Goal: Task Accomplishment & Management: Manage account settings

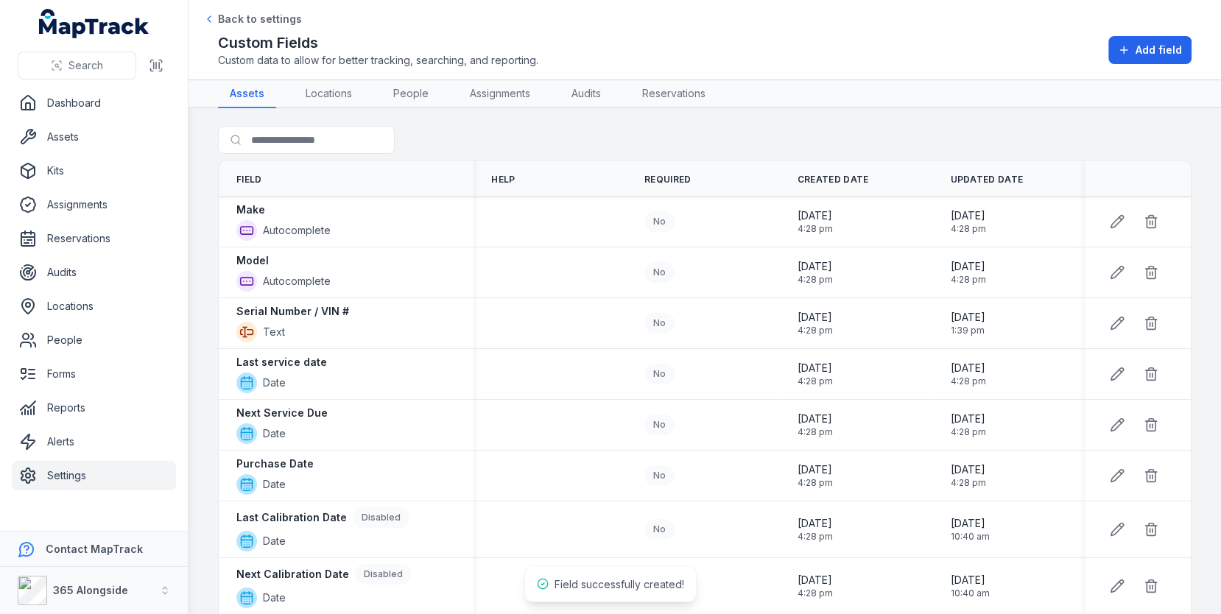
scroll to position [866, 0]
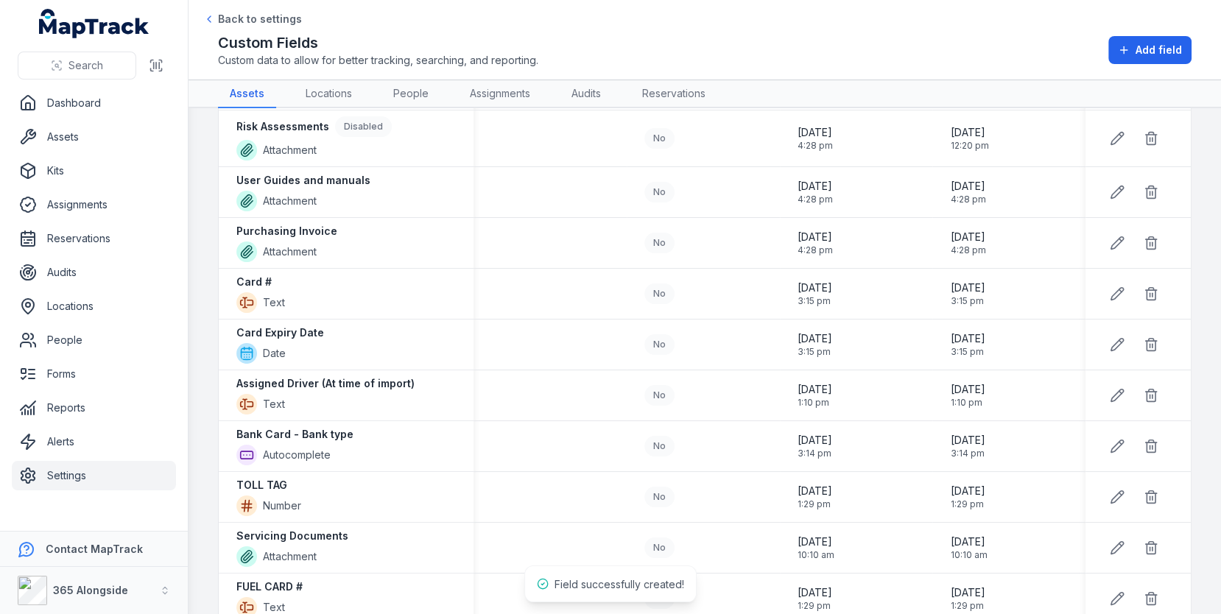
click at [99, 143] on link "Assets" at bounding box center [94, 136] width 164 height 29
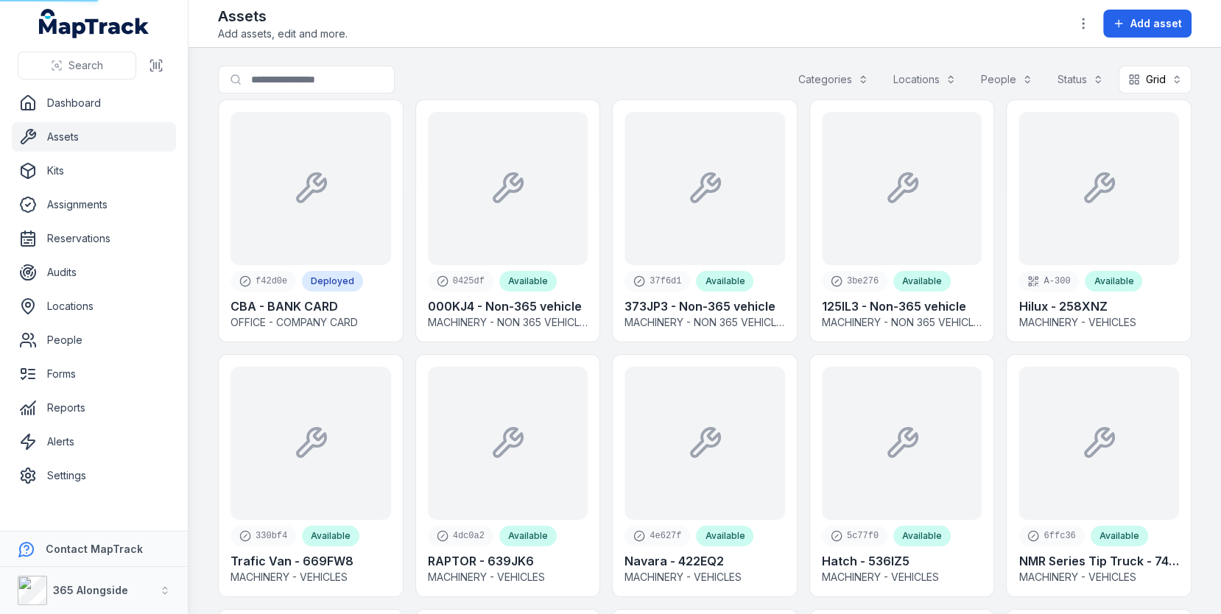
click at [680, 59] on main "Search for assets Categories Locations People Status Grid **** f42d0e Deployed …" at bounding box center [705, 331] width 1032 height 566
click at [1130, 18] on button "Add asset" at bounding box center [1147, 24] width 88 height 28
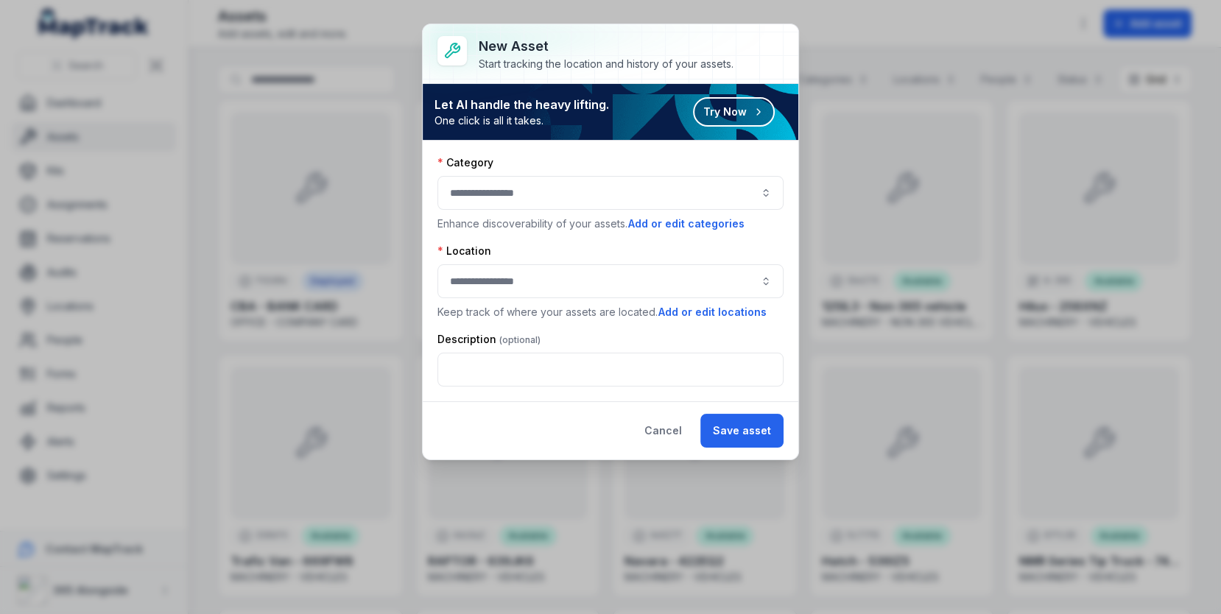
click at [663, 176] on button "button" at bounding box center [610, 193] width 346 height 34
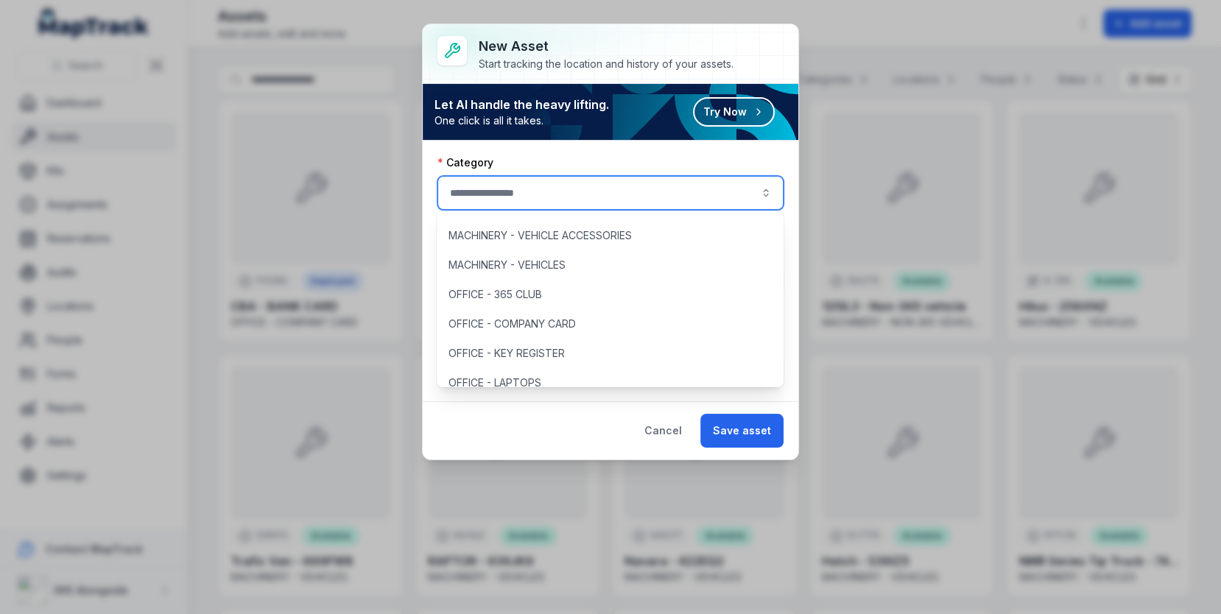
scroll to position [230, 0]
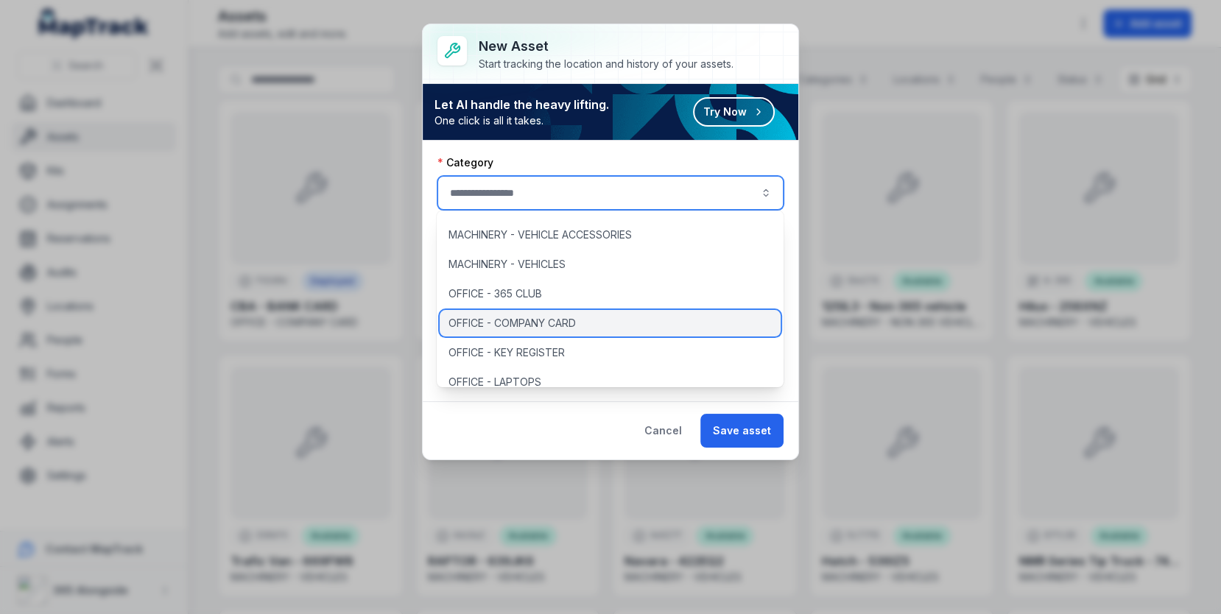
click at [622, 312] on div "OFFICE - COMPANY CARD" at bounding box center [610, 323] width 341 height 27
type input "**********"
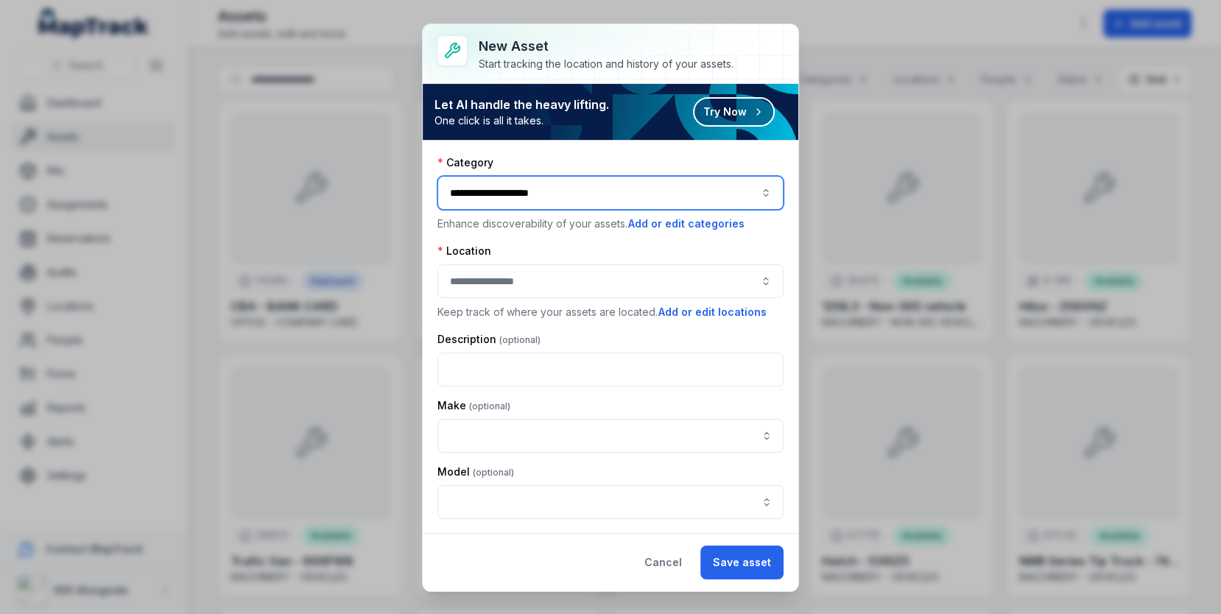
click at [596, 278] on button "button" at bounding box center [610, 281] width 346 height 34
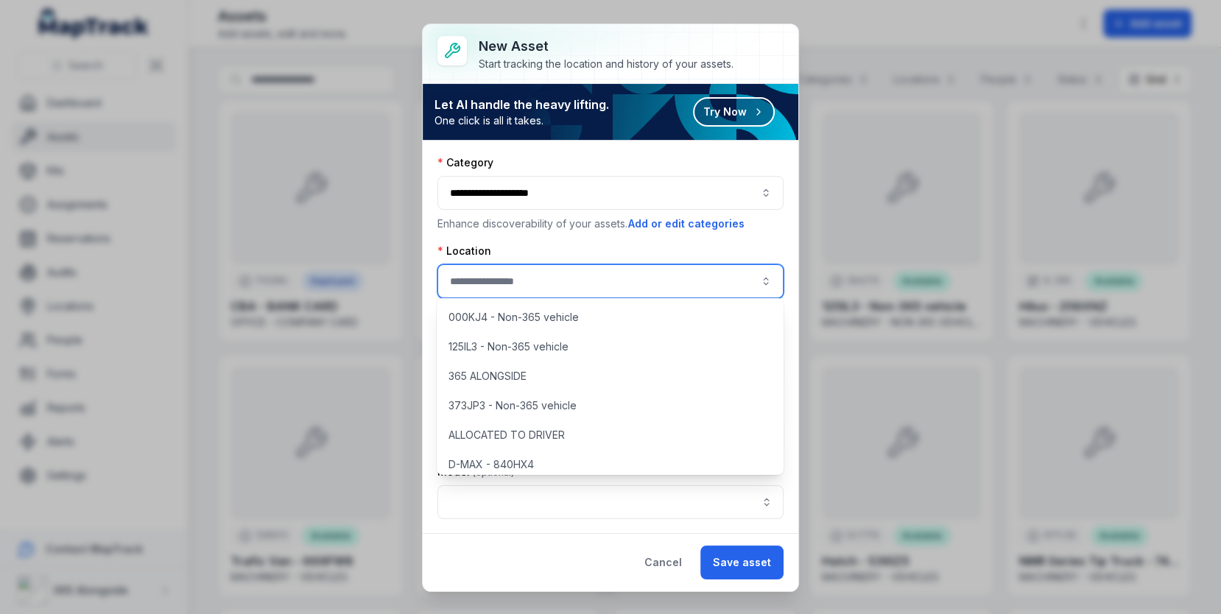
click at [563, 184] on button "**********" at bounding box center [610, 193] width 346 height 34
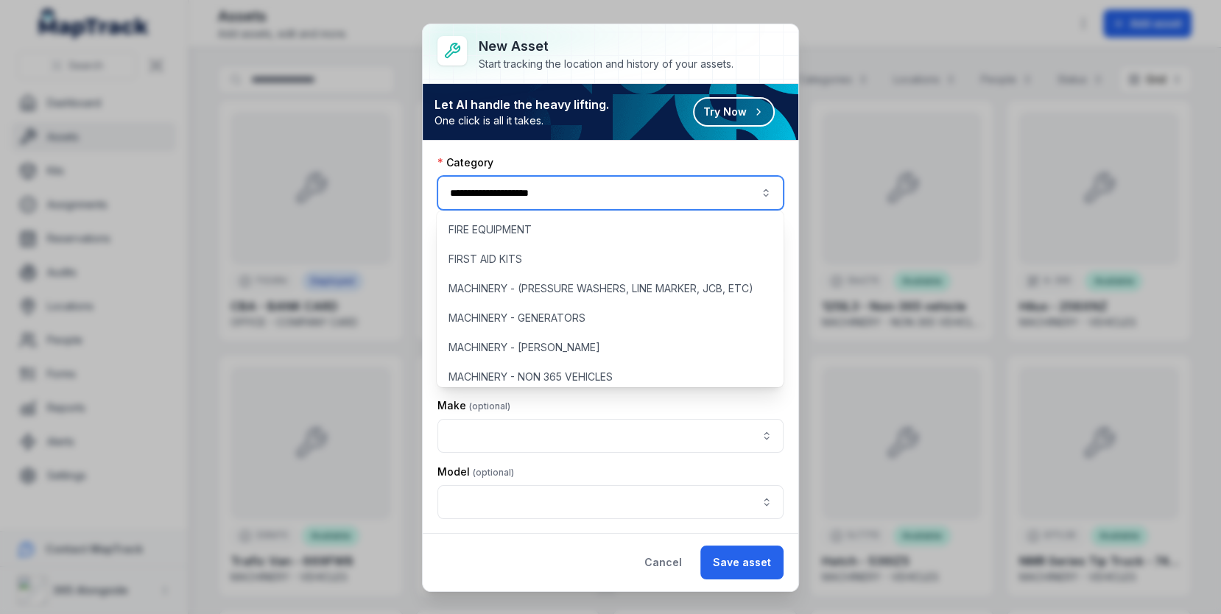
click at [591, 133] on div "Let AI handle the heavy lifting. One click is all it takes. Try Now" at bounding box center [611, 112] width 376 height 56
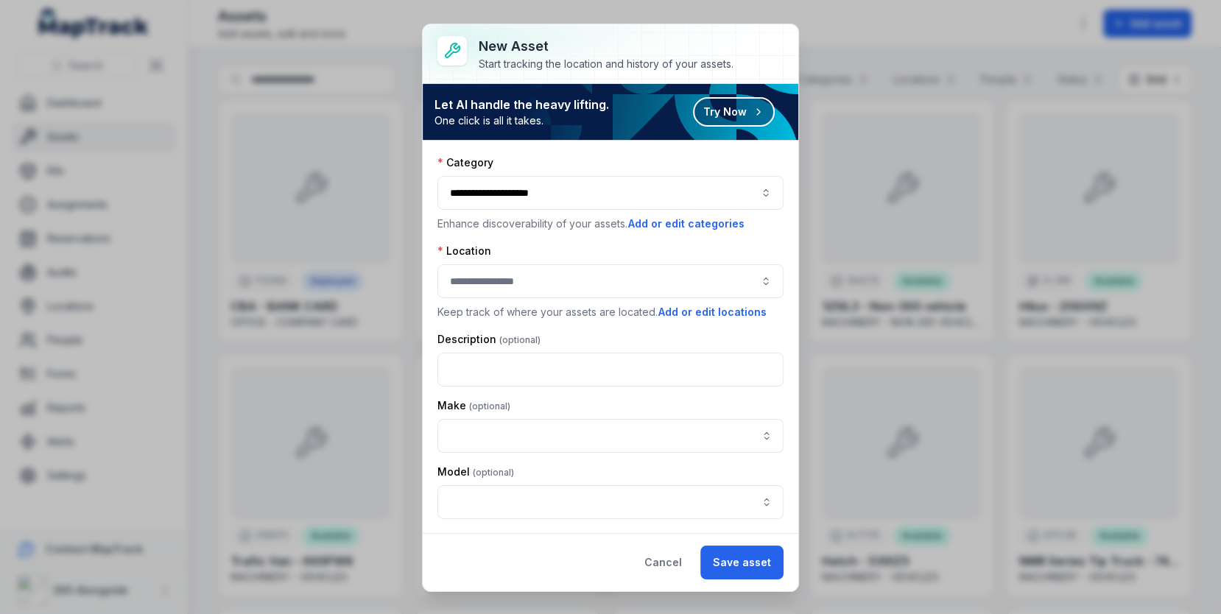
click at [566, 278] on button "button" at bounding box center [610, 281] width 346 height 34
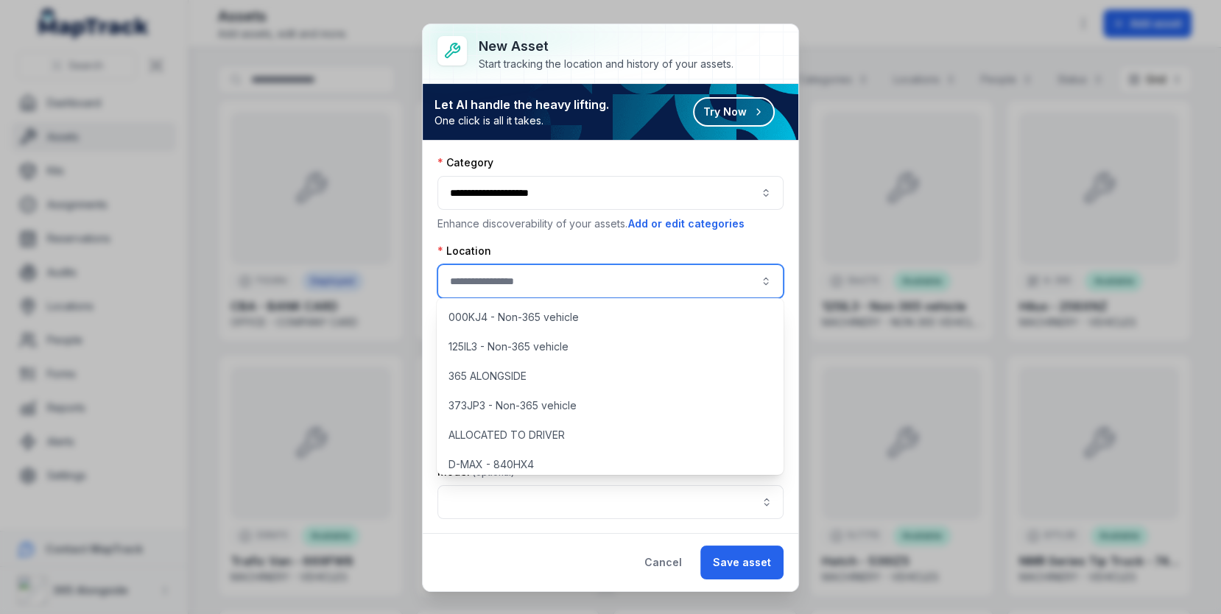
click at [628, 252] on div "Location" at bounding box center [610, 251] width 346 height 15
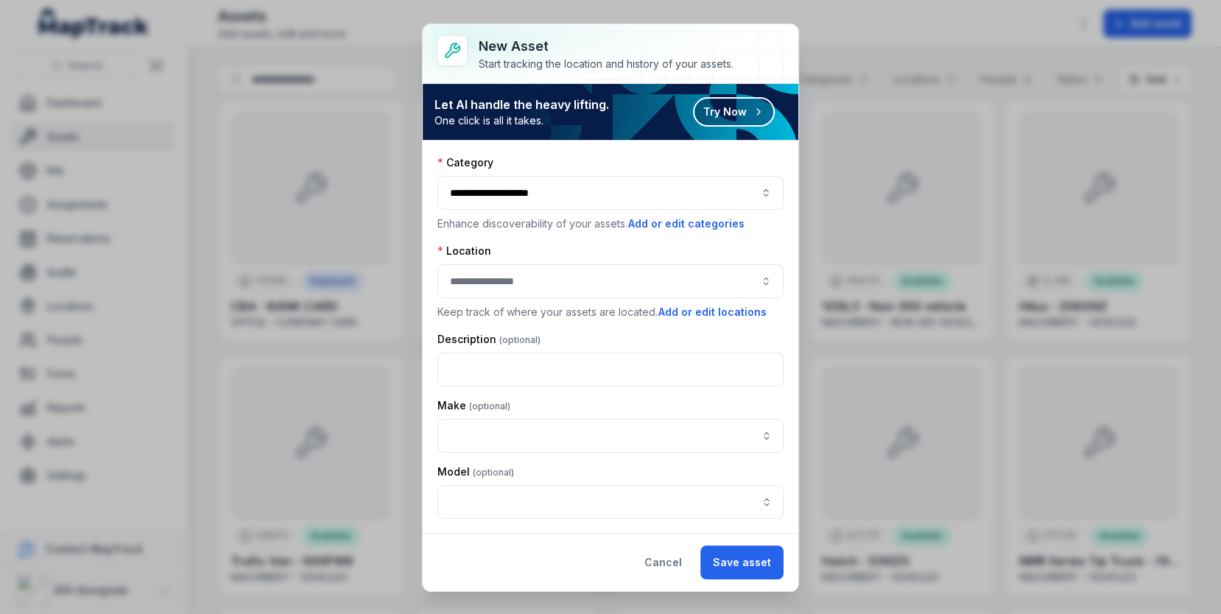
click at [624, 272] on button "button" at bounding box center [610, 281] width 346 height 34
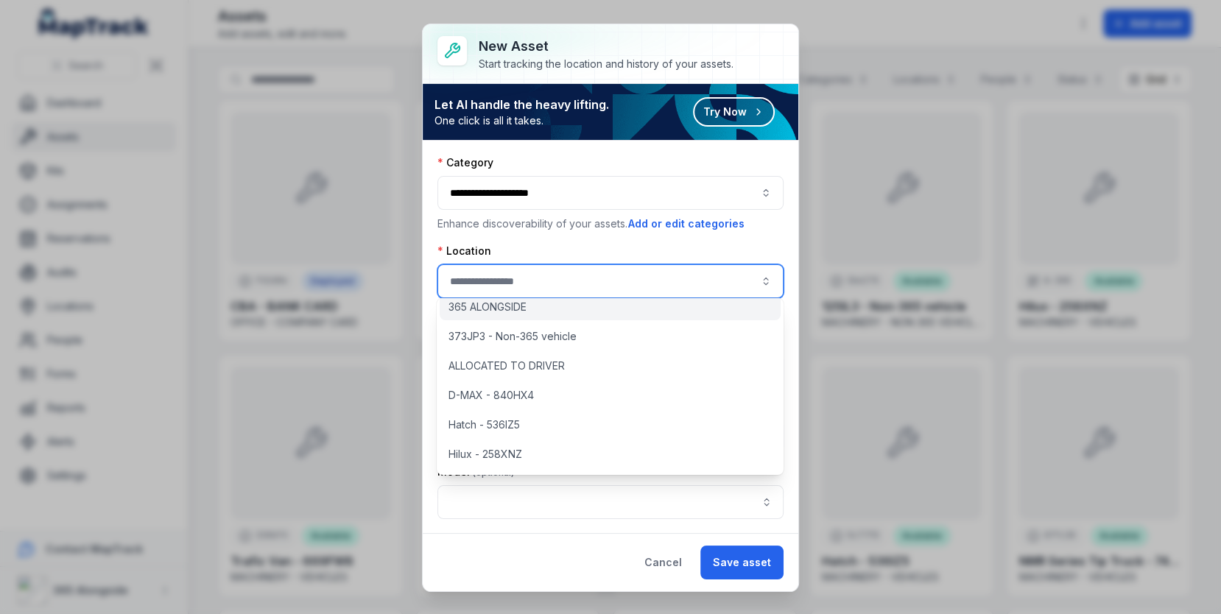
scroll to position [82, 0]
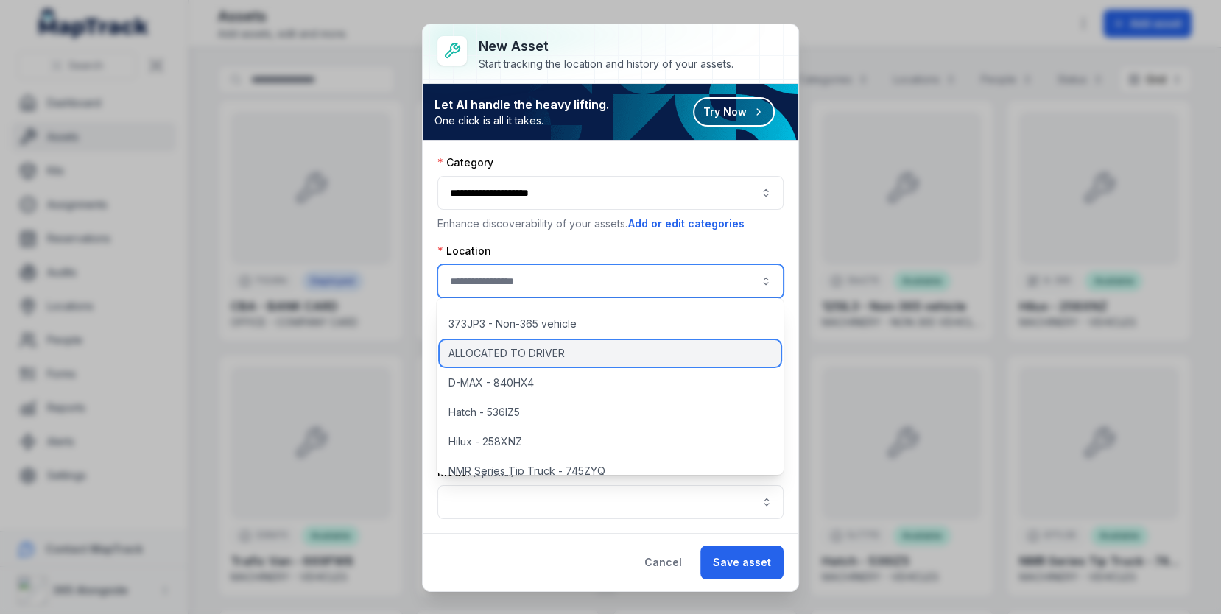
click at [636, 349] on div "ALLOCATED TO DRIVER" at bounding box center [610, 353] width 341 height 27
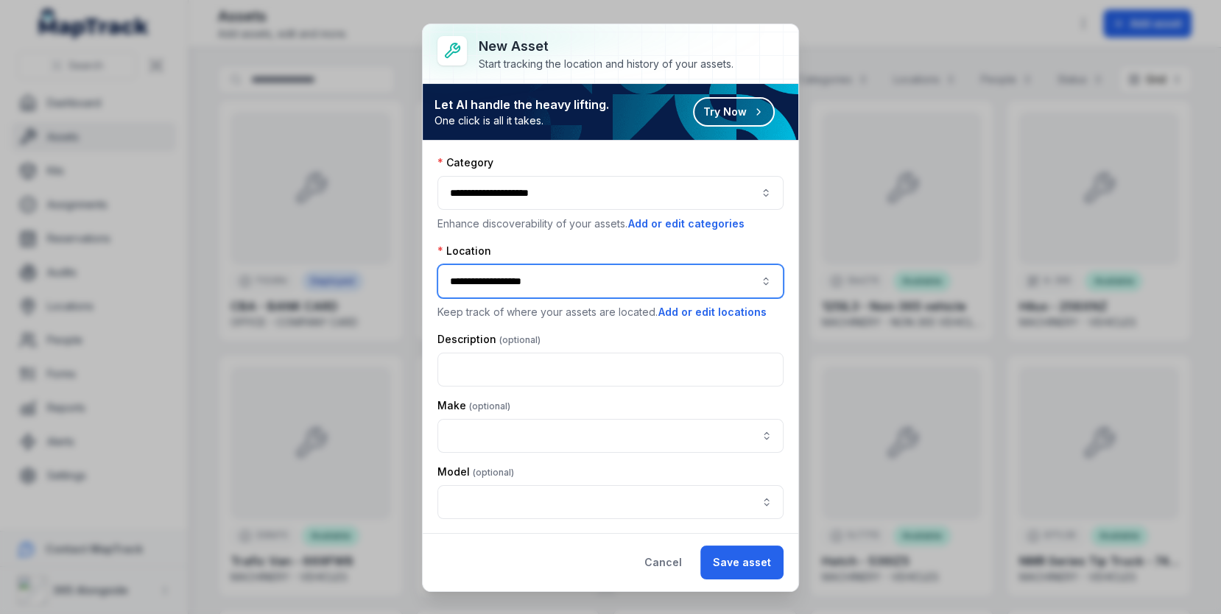
click at [687, 281] on button "**********" at bounding box center [610, 281] width 346 height 34
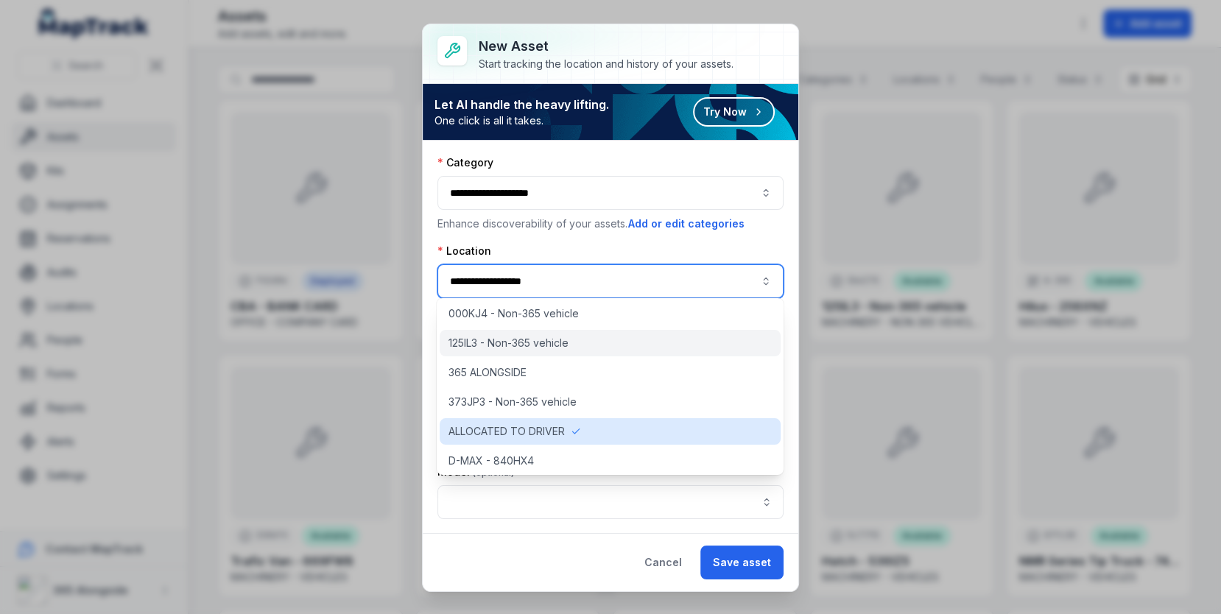
scroll to position [0, 0]
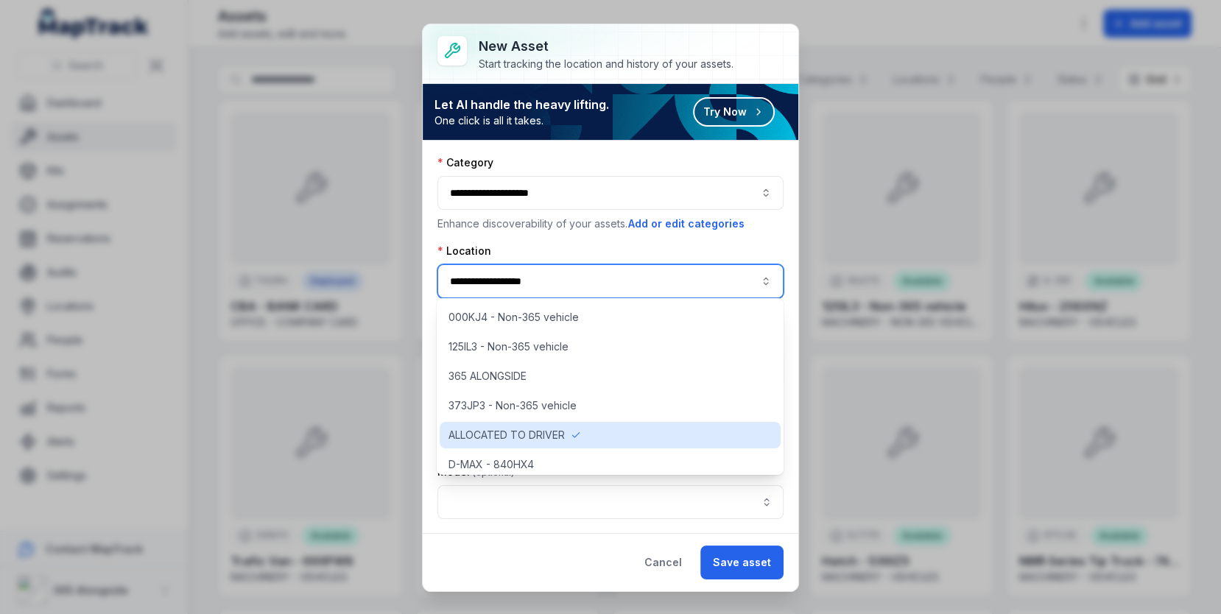
click at [599, 247] on div "Location" at bounding box center [610, 251] width 346 height 15
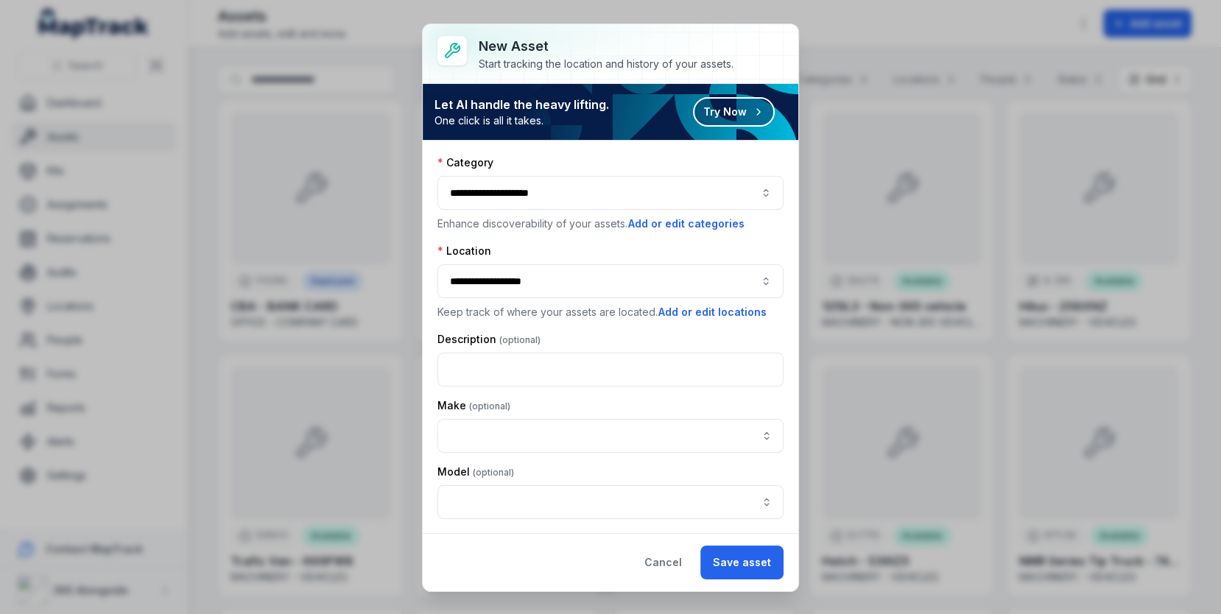
click at [612, 279] on button "**********" at bounding box center [610, 281] width 346 height 34
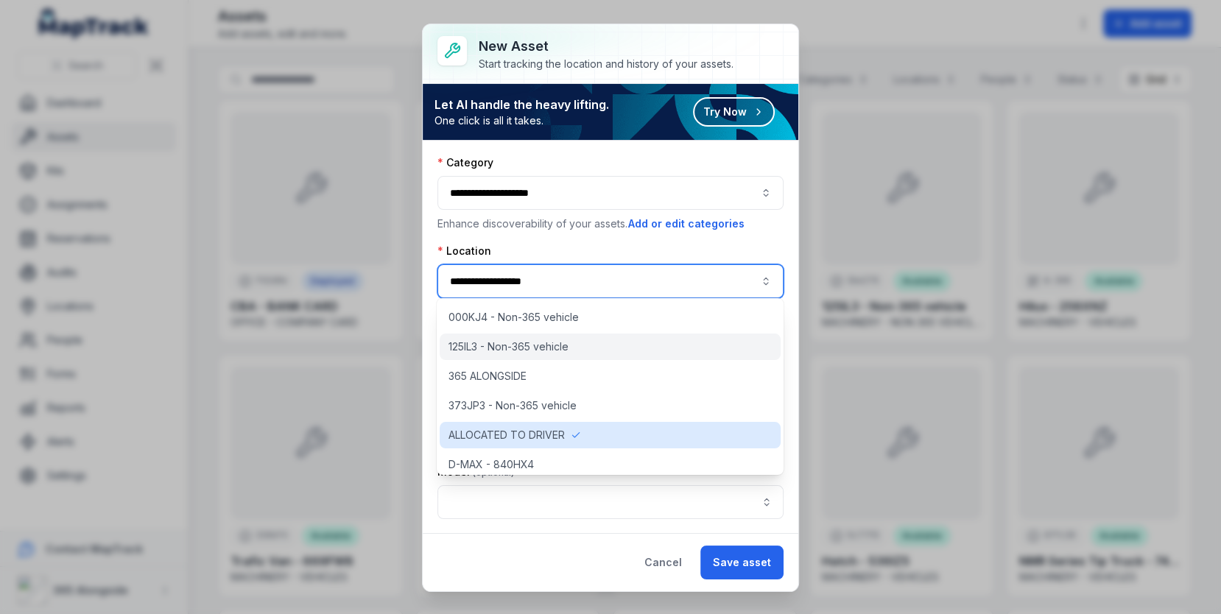
scroll to position [18, 0]
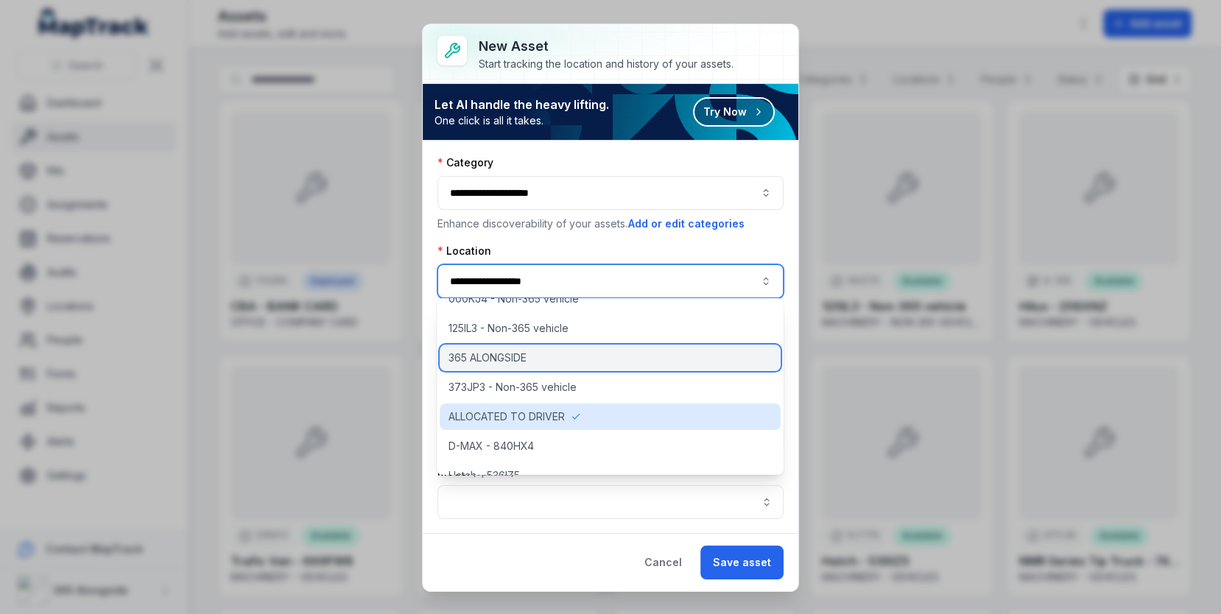
click at [610, 357] on div "365 ALONGSIDE" at bounding box center [610, 358] width 341 height 27
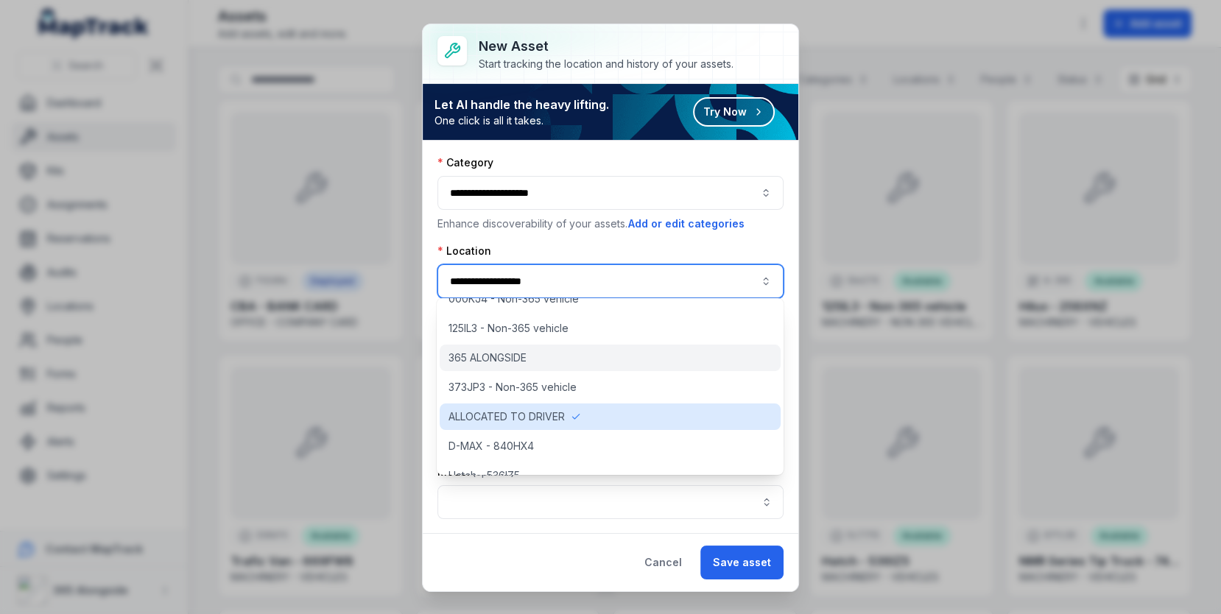
type input "**********"
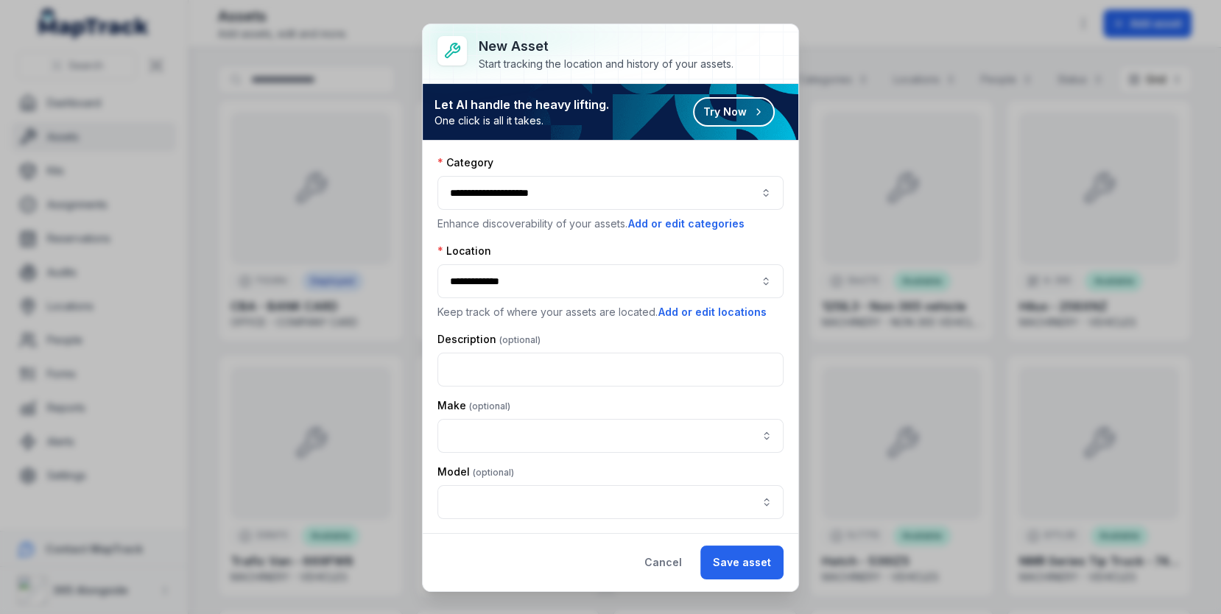
click at [647, 257] on div "**********" at bounding box center [610, 282] width 346 height 77
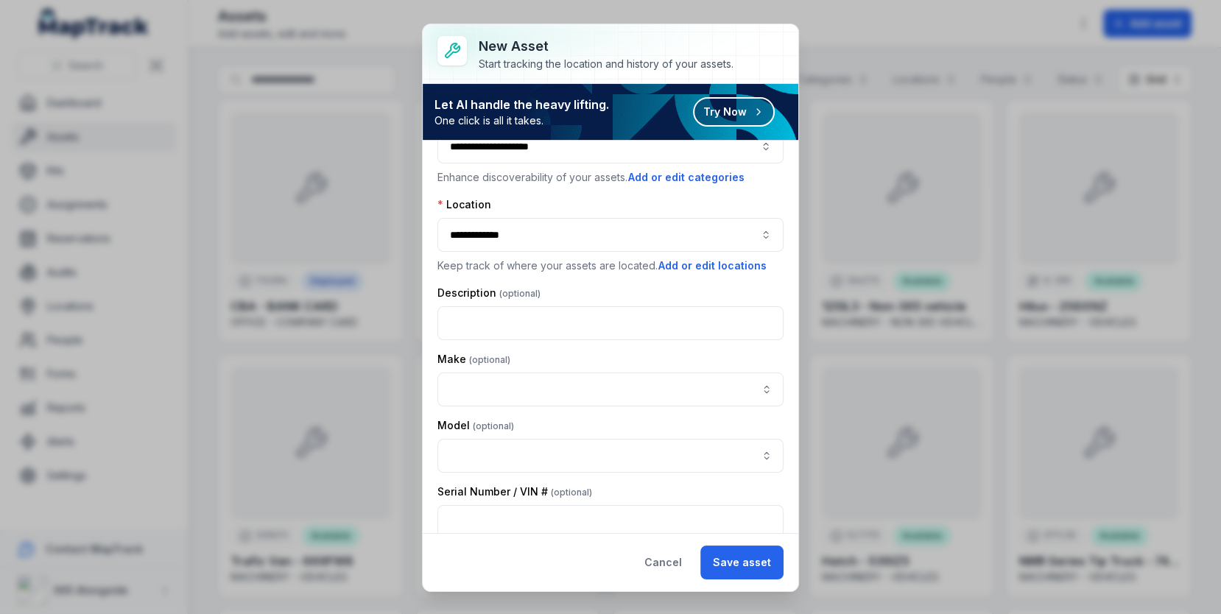
scroll to position [57, 0]
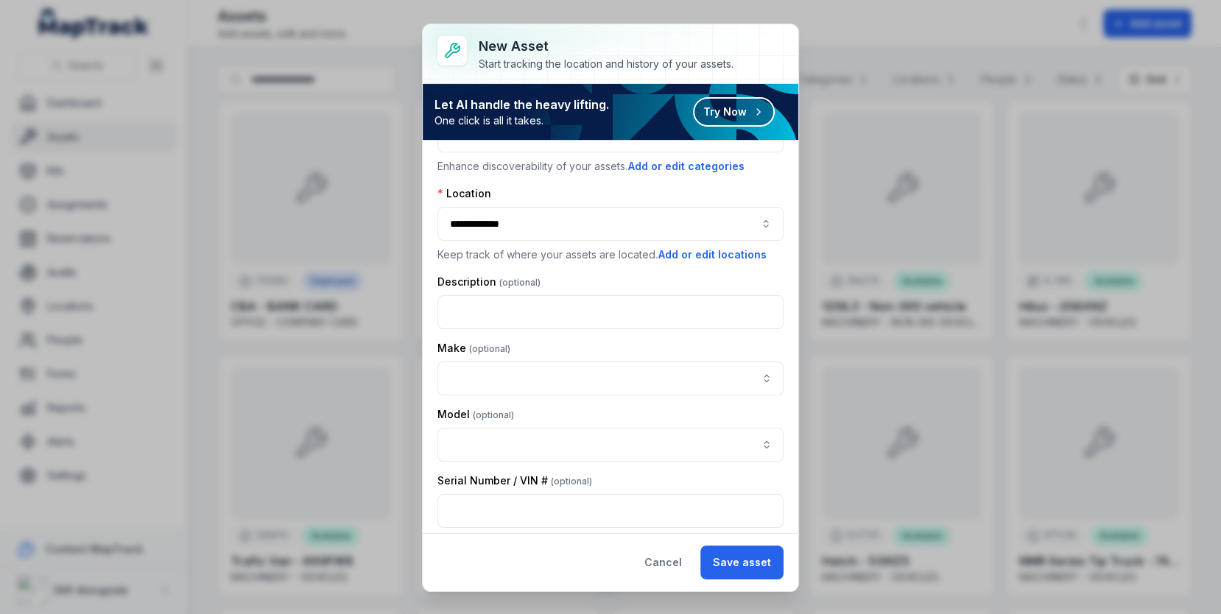
click at [614, 286] on div "Description" at bounding box center [610, 302] width 346 height 54
click at [615, 296] on input "text" at bounding box center [610, 312] width 346 height 34
type input "*"
type input "**********"
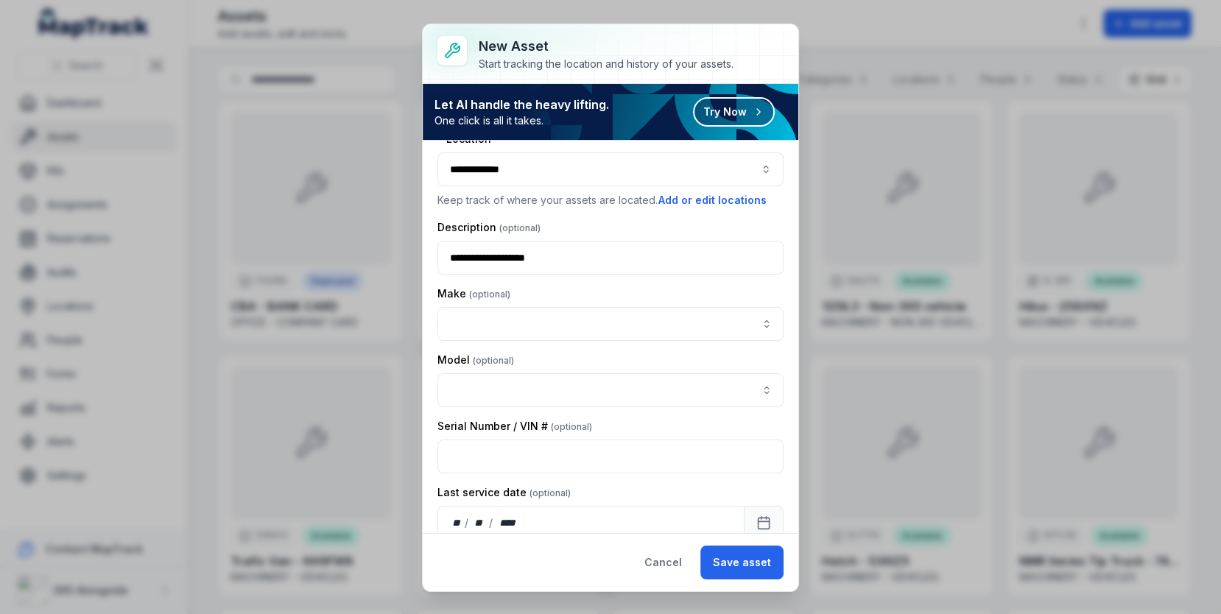
scroll to position [208, 0]
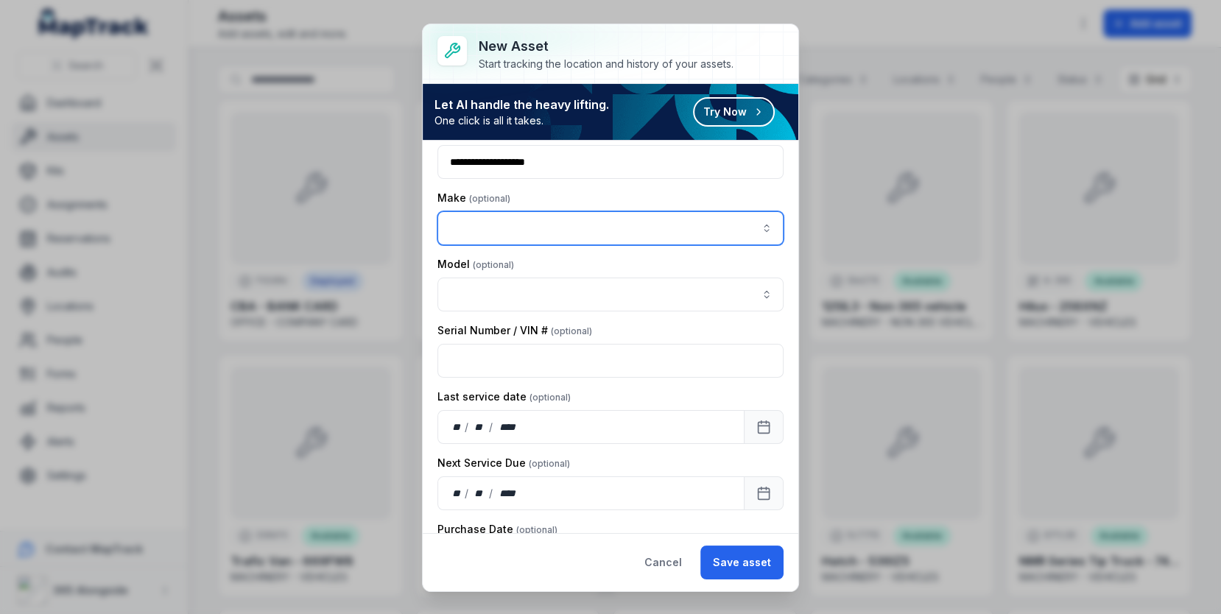
click at [630, 212] on input "asset-add:cf[2c9a1bd6-738d-4b2a-ac98-3f96f4078ca0]-label" at bounding box center [610, 228] width 346 height 34
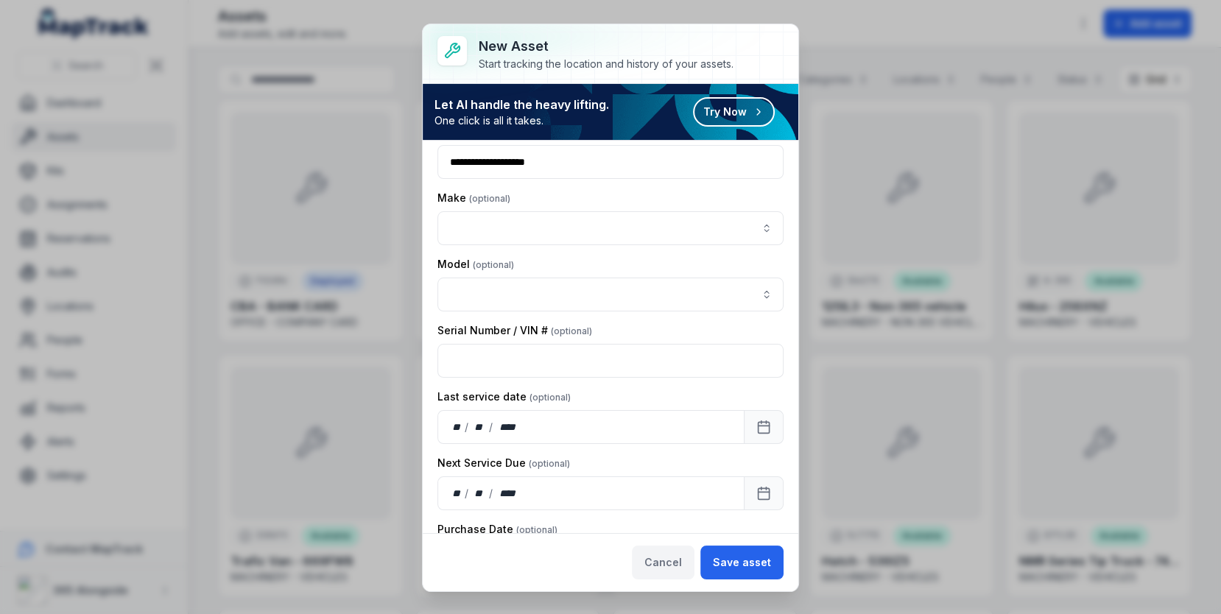
click at [669, 554] on button "Cancel" at bounding box center [663, 563] width 63 height 34
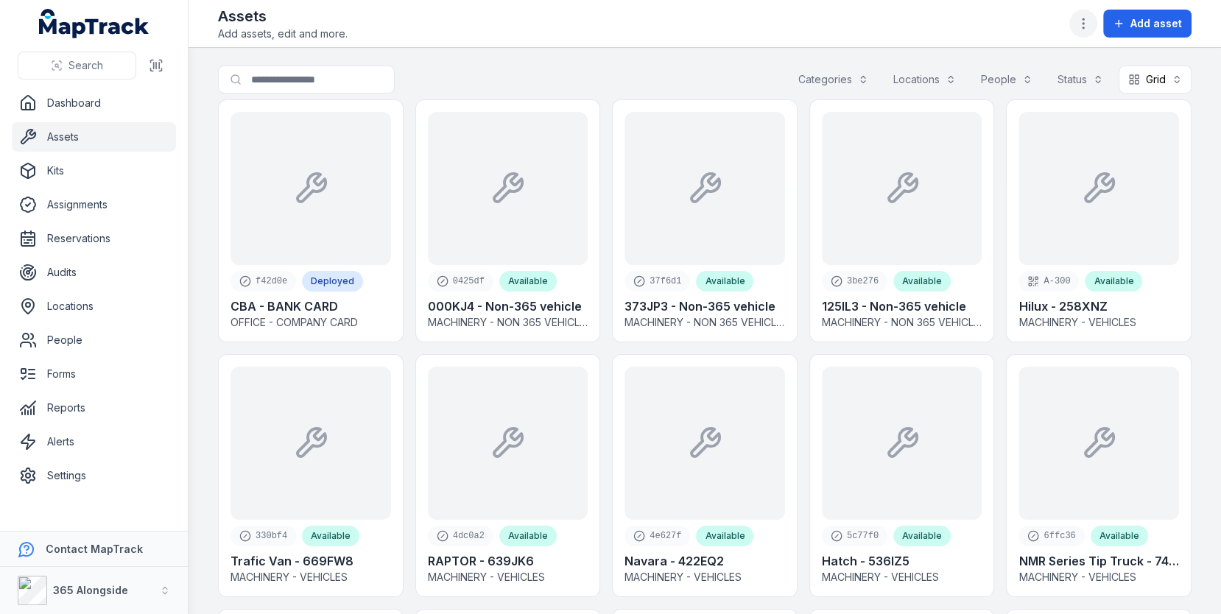
click at [1086, 22] on icon "button" at bounding box center [1083, 23] width 15 height 15
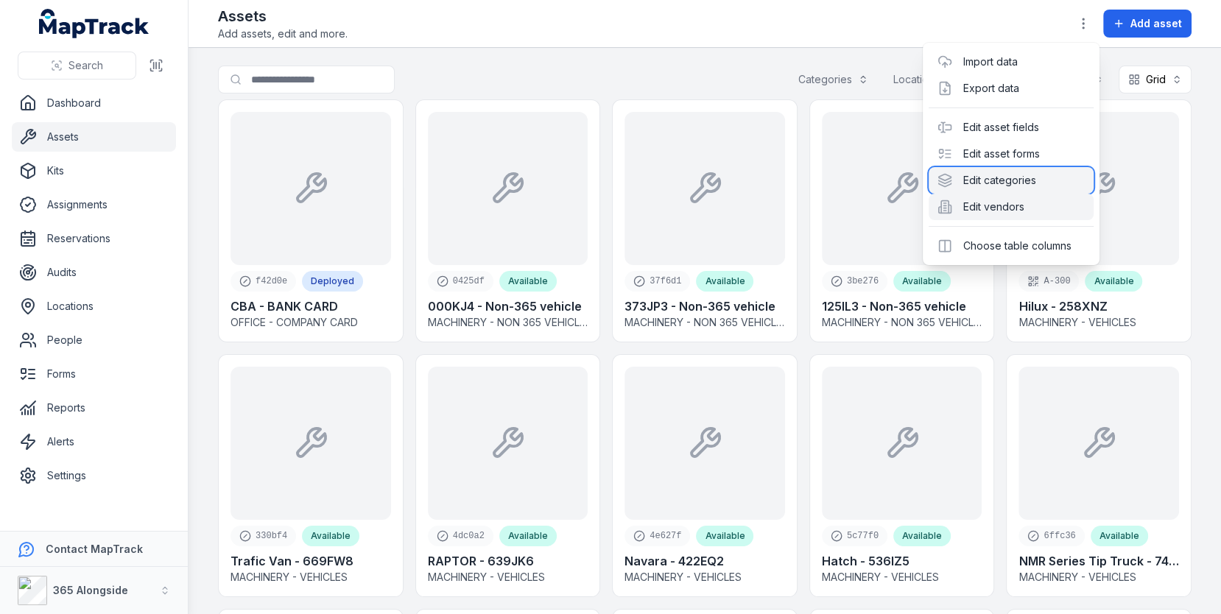
click at [1007, 185] on div "Edit categories" at bounding box center [1011, 180] width 165 height 27
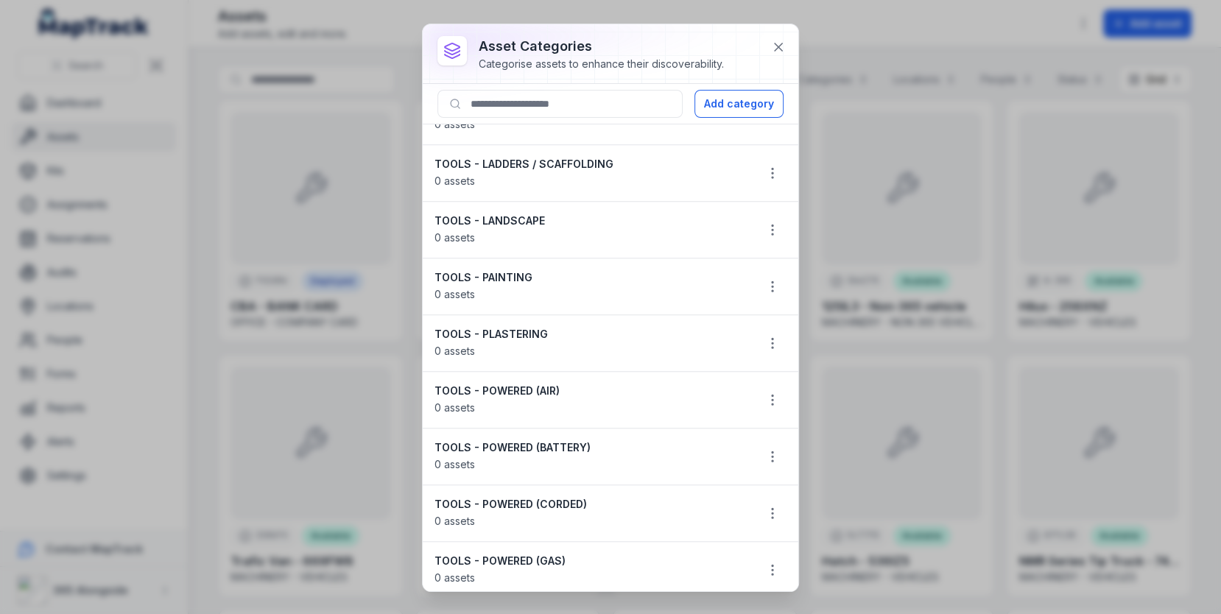
scroll to position [400, 0]
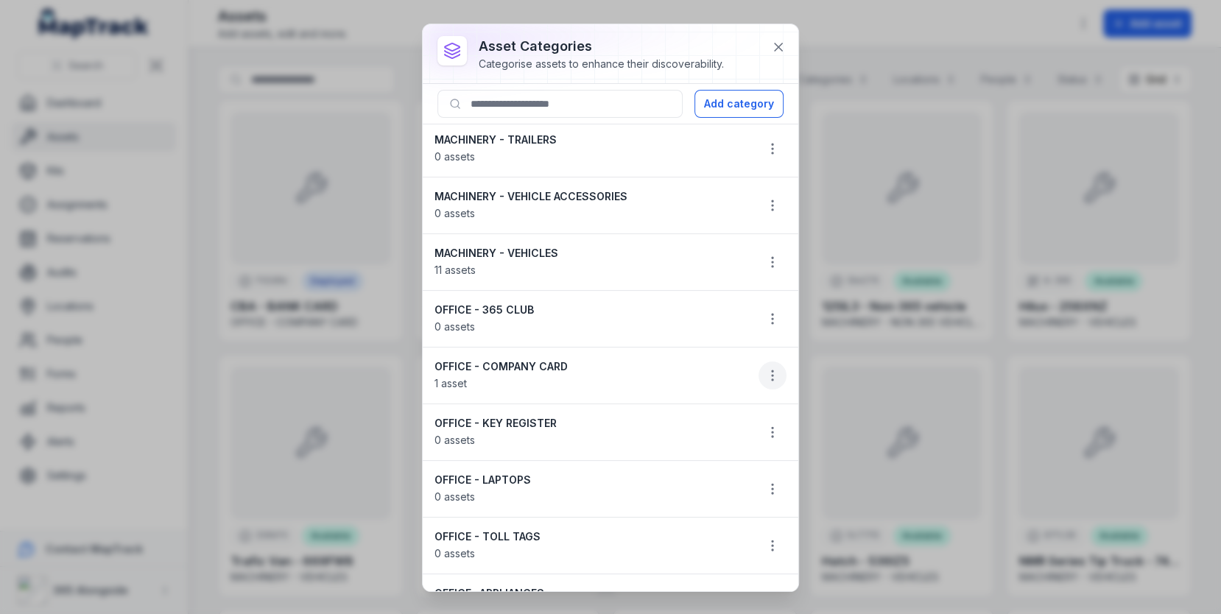
click at [772, 375] on circle "button" at bounding box center [772, 375] width 1 height 1
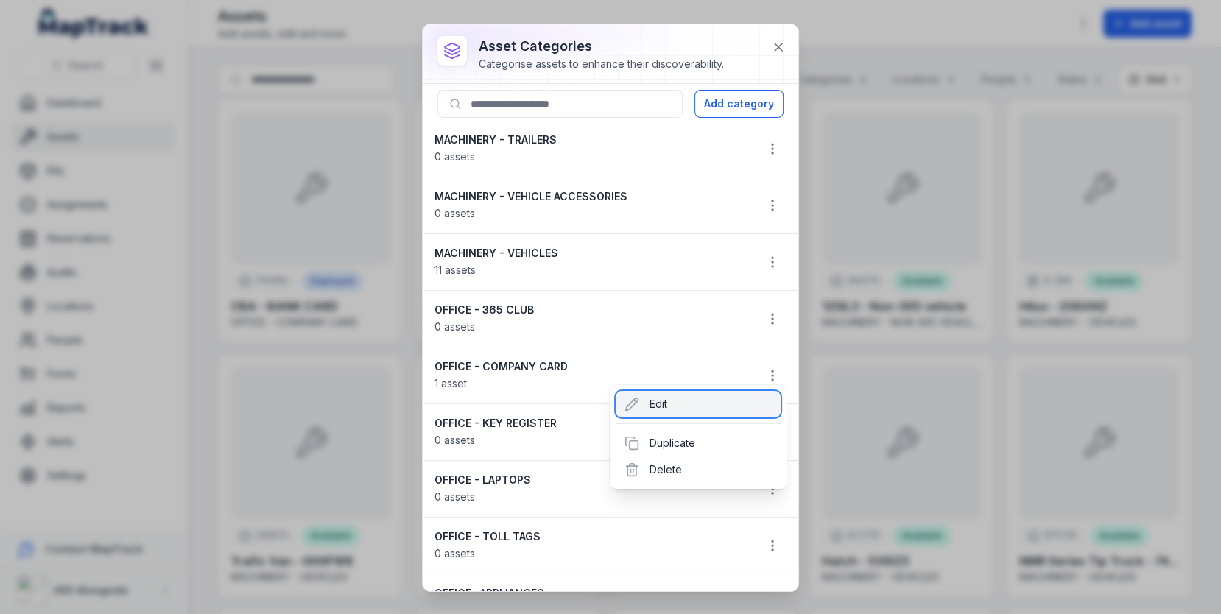
click at [733, 406] on div "Edit" at bounding box center [698, 404] width 165 height 27
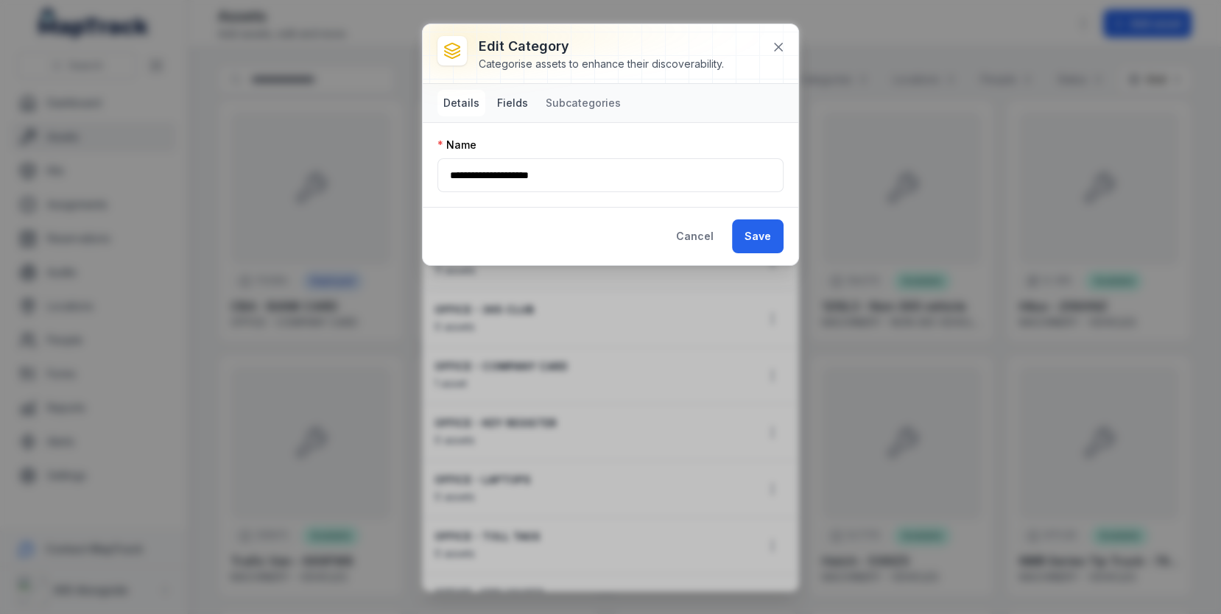
click at [509, 115] on button "Fields" at bounding box center [512, 103] width 43 height 27
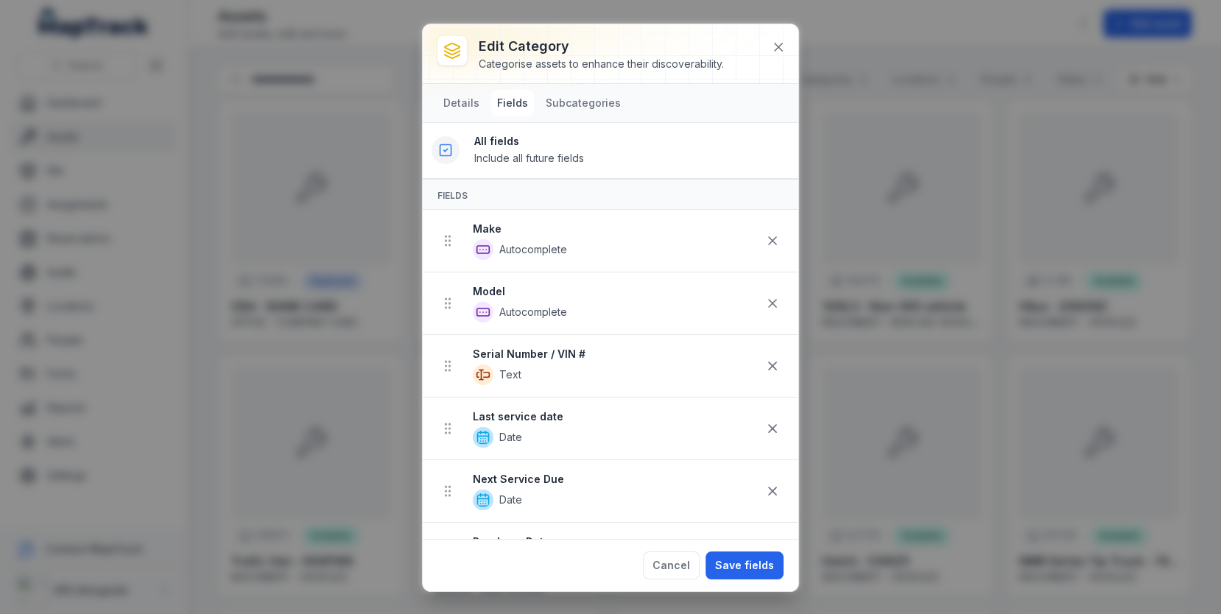
click at [446, 154] on rect at bounding box center [445, 150] width 11 height 11
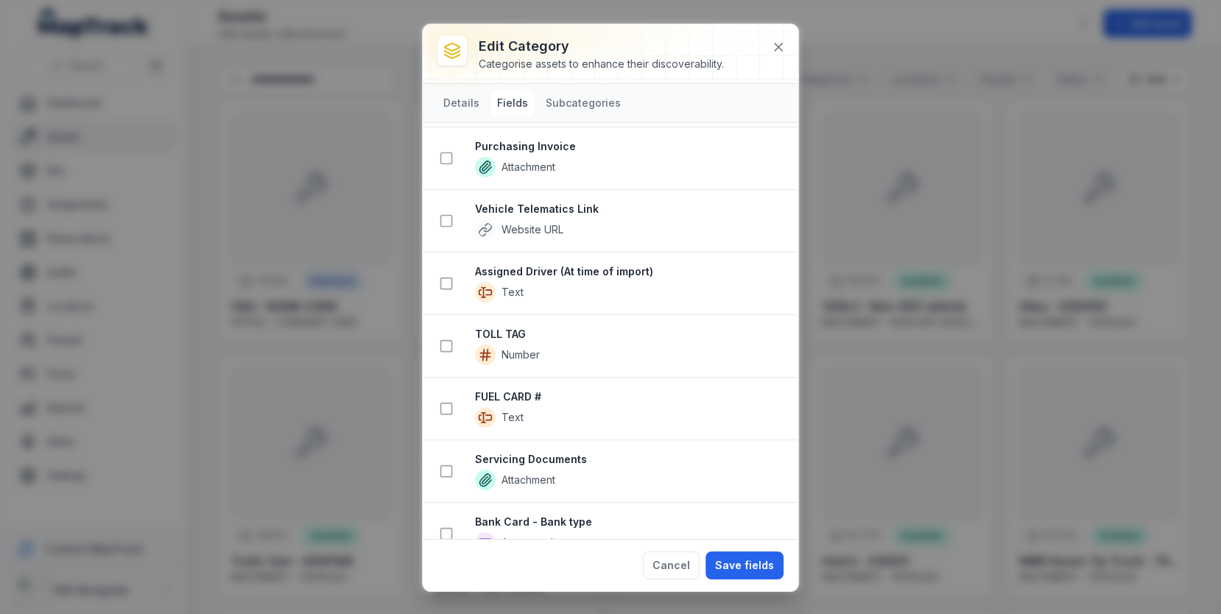
scroll to position [1000, 0]
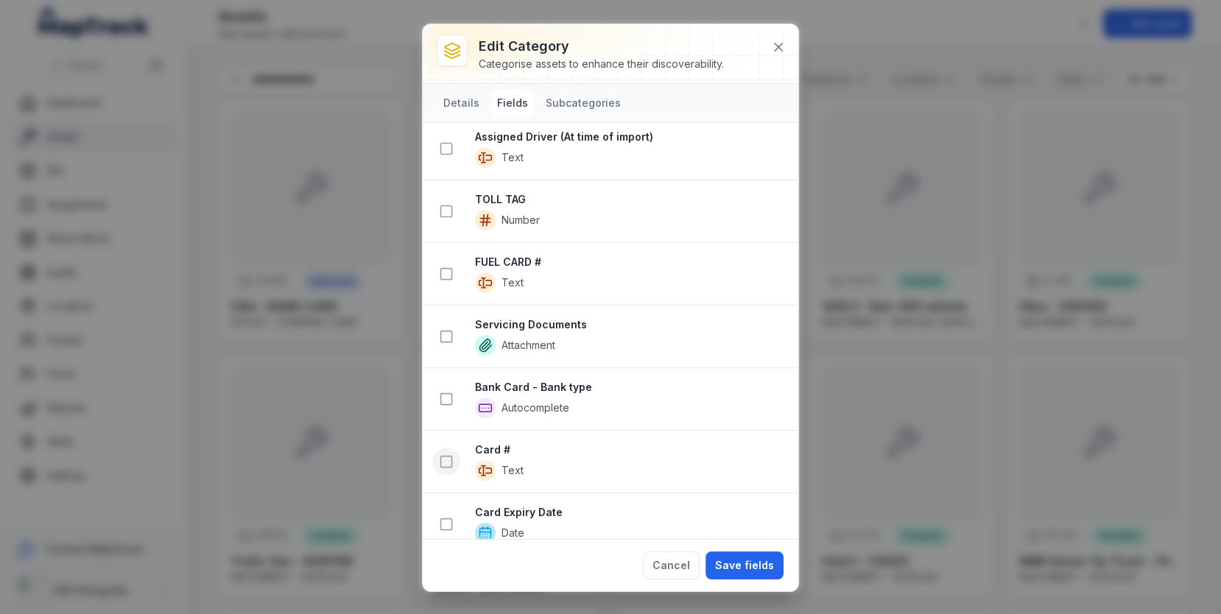
click at [443, 454] on icon at bounding box center [446, 461] width 15 height 15
click at [443, 518] on icon at bounding box center [446, 525] width 15 height 15
click at [445, 394] on icon at bounding box center [446, 401] width 15 height 15
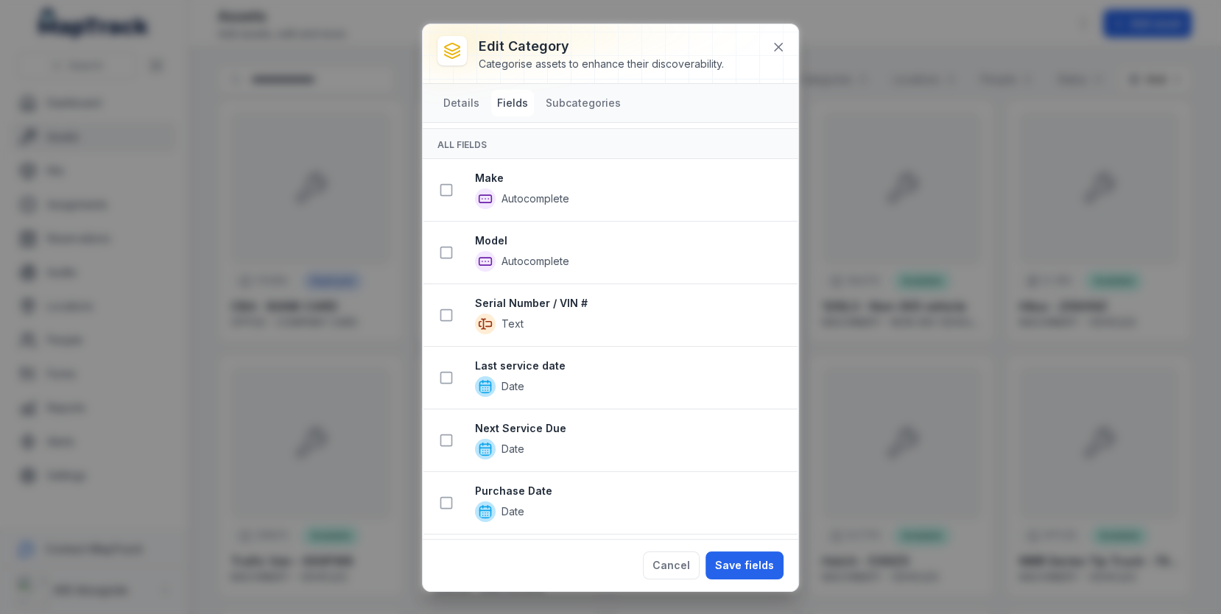
scroll to position [0, 0]
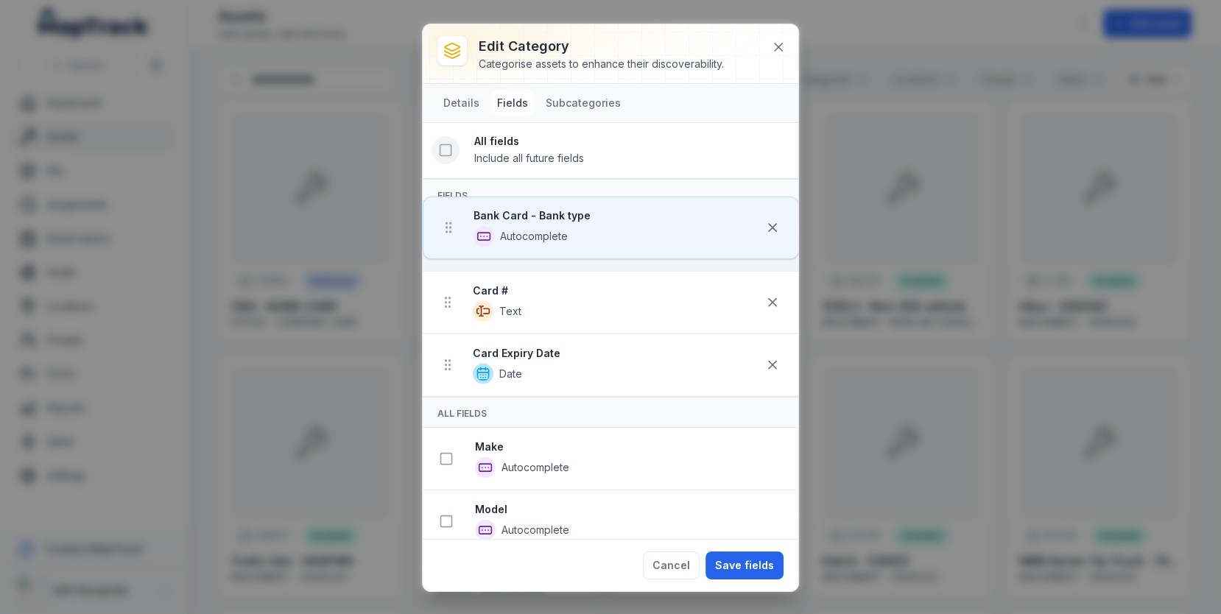
drag, startPoint x: 450, startPoint y: 359, endPoint x: 450, endPoint y: 216, distance: 142.1
click at [450, 216] on ul "Card # Text Card Expiry Date Date Bank Card - Bank type Autocomplete" at bounding box center [611, 303] width 376 height 187
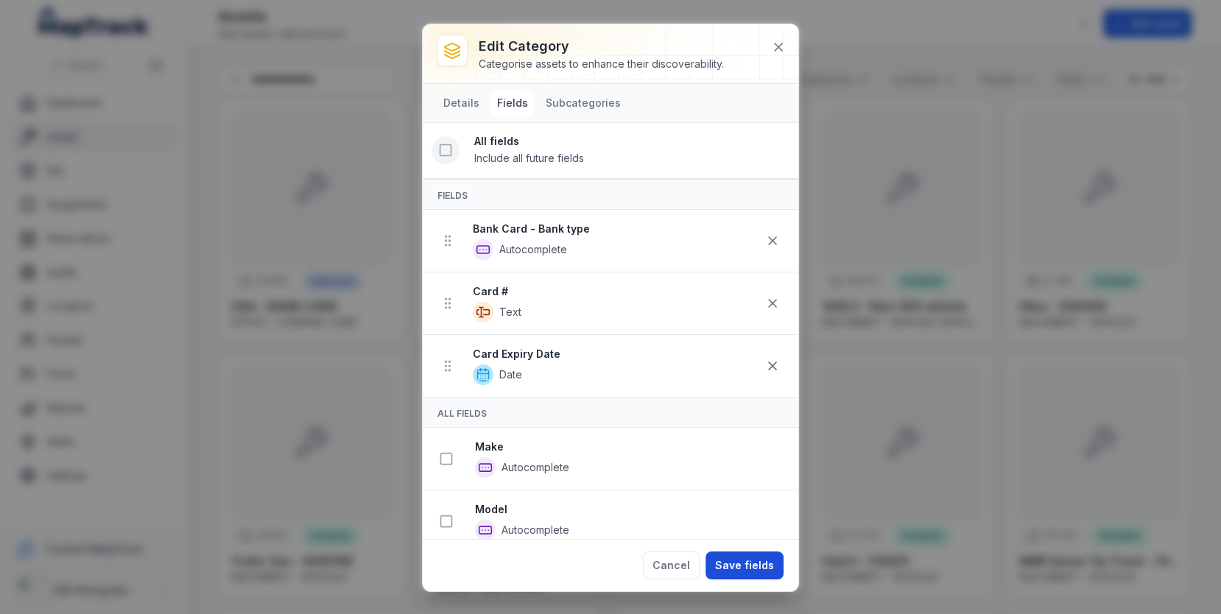
click at [744, 559] on button "Save fields" at bounding box center [744, 566] width 78 height 28
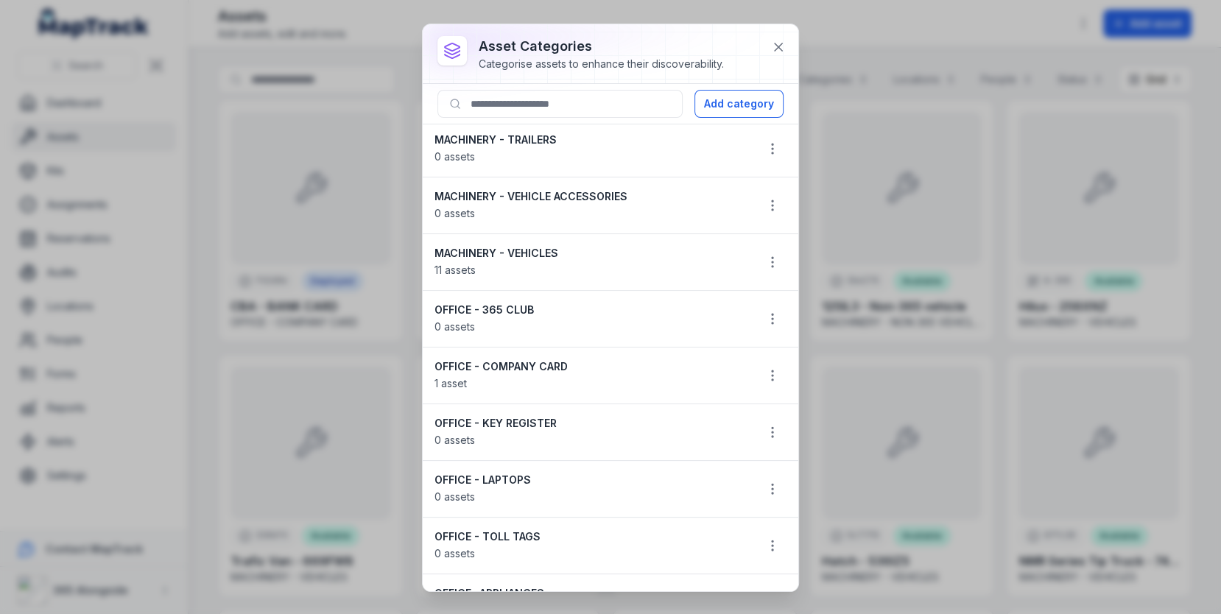
click at [302, 400] on div "asset categories Categorise assets to enhance their discoverability. Add catego…" at bounding box center [610, 307] width 1221 height 614
click at [780, 38] on button at bounding box center [778, 47] width 28 height 28
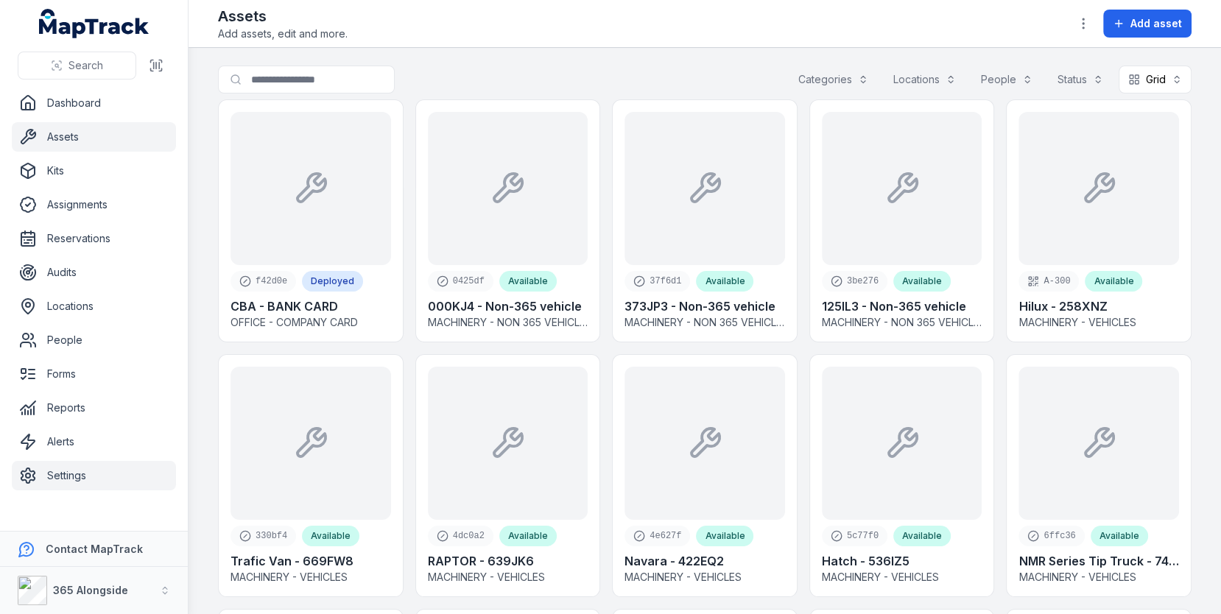
click at [114, 461] on link "Settings" at bounding box center [94, 475] width 164 height 29
click at [192, 351] on main "Search for assets Categories Locations People Status Grid **** f42d0e Deployed …" at bounding box center [705, 331] width 1032 height 566
